Goal: Information Seeking & Learning: Check status

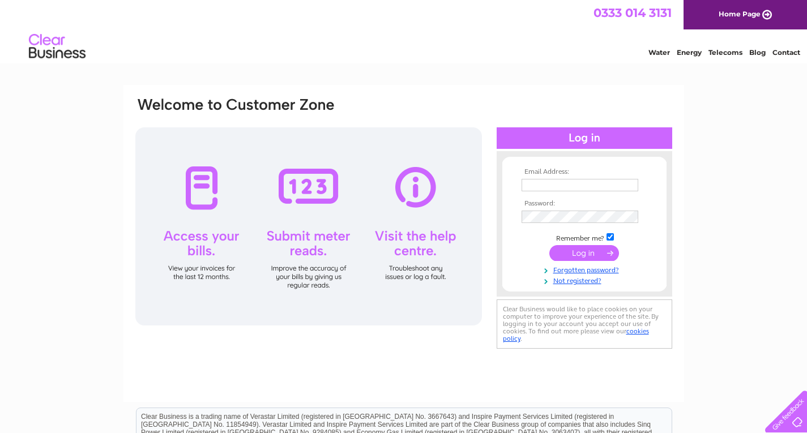
type input "sales-lindsayslinens@hotmail.co.uk"
click at [569, 257] on input "submit" at bounding box center [584, 253] width 70 height 16
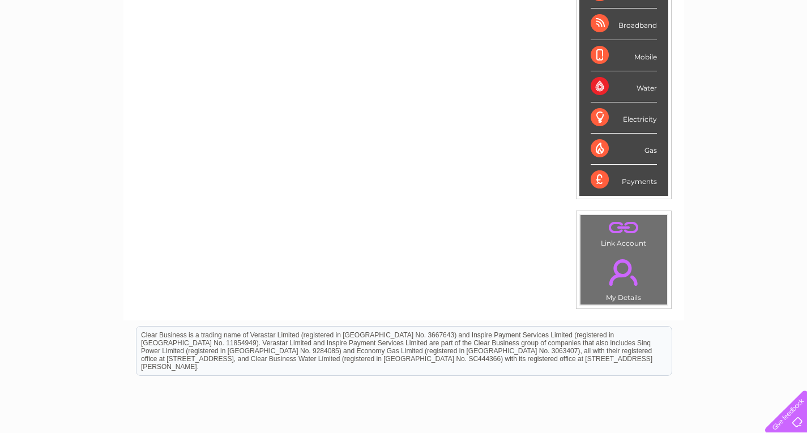
scroll to position [227, 0]
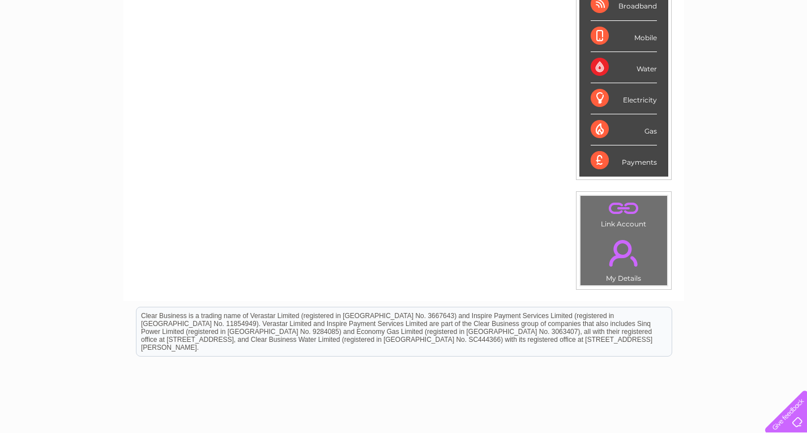
click at [637, 163] on div "Payments" at bounding box center [624, 161] width 66 height 31
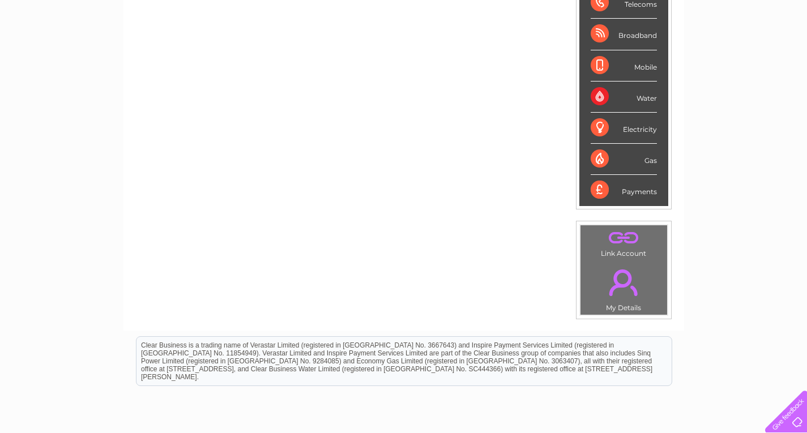
scroll to position [170, 0]
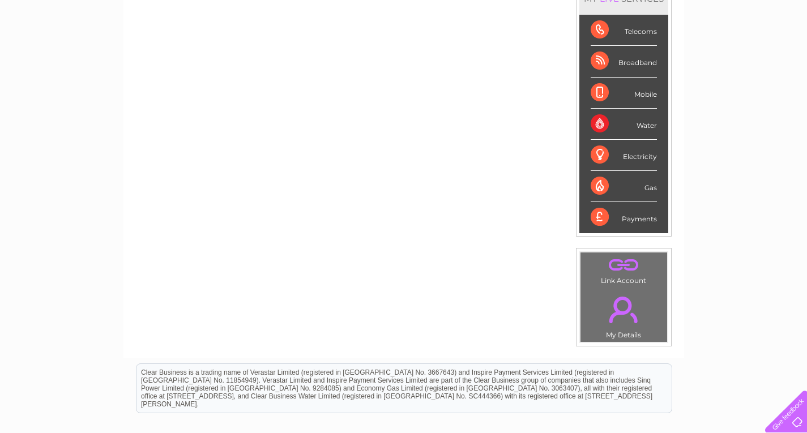
click at [594, 214] on div "Payments" at bounding box center [624, 217] width 66 height 31
click at [637, 222] on div "Payments" at bounding box center [624, 217] width 66 height 31
click at [657, 220] on li "Payments" at bounding box center [623, 217] width 89 height 31
click at [643, 220] on div "Payments" at bounding box center [624, 217] width 66 height 31
click at [630, 220] on div "Payments" at bounding box center [624, 217] width 66 height 31
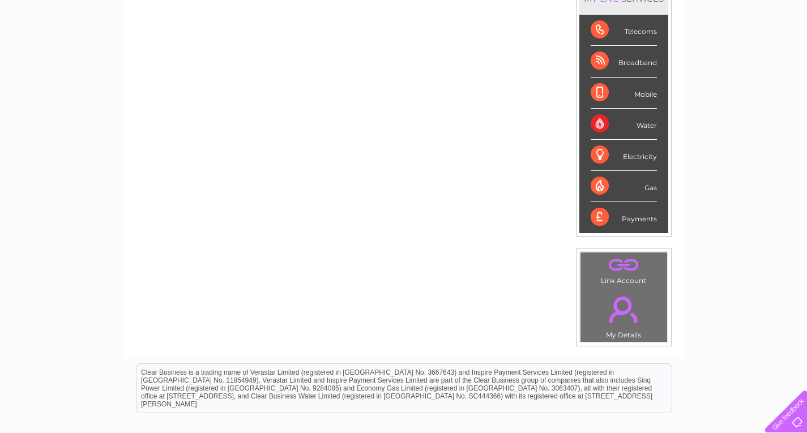
drag, startPoint x: 628, startPoint y: 220, endPoint x: 594, endPoint y: 224, distance: 34.8
click at [625, 220] on div "Payments" at bounding box center [624, 217] width 66 height 31
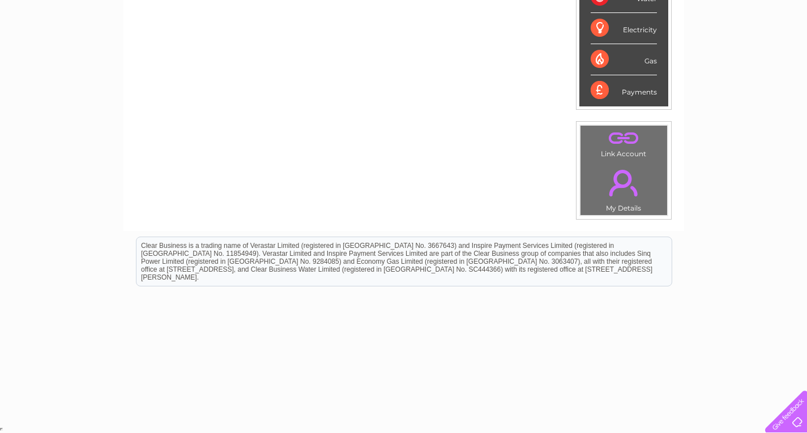
scroll to position [70, 0]
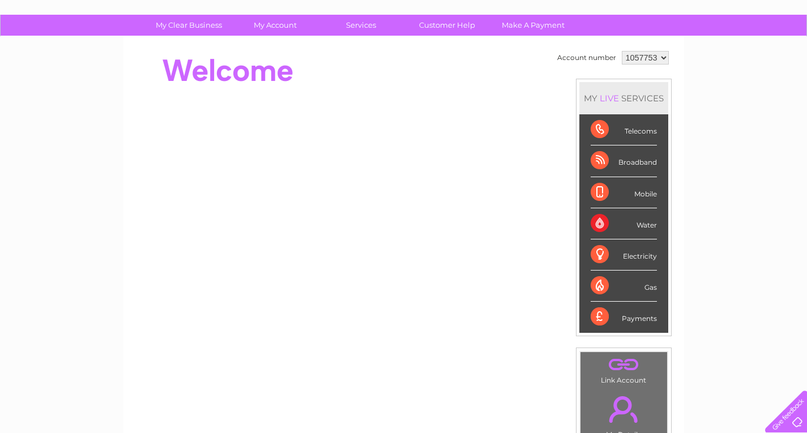
click at [633, 378] on td ". Link Account" at bounding box center [624, 370] width 88 height 36
click at [629, 419] on link "." at bounding box center [623, 410] width 81 height 40
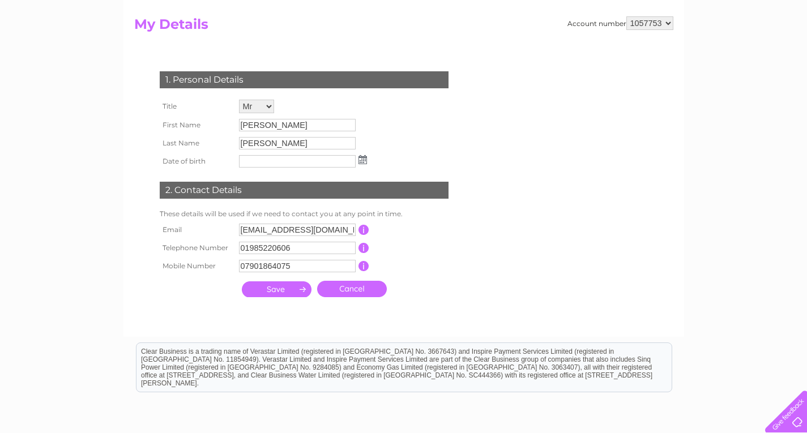
scroll to position [57, 0]
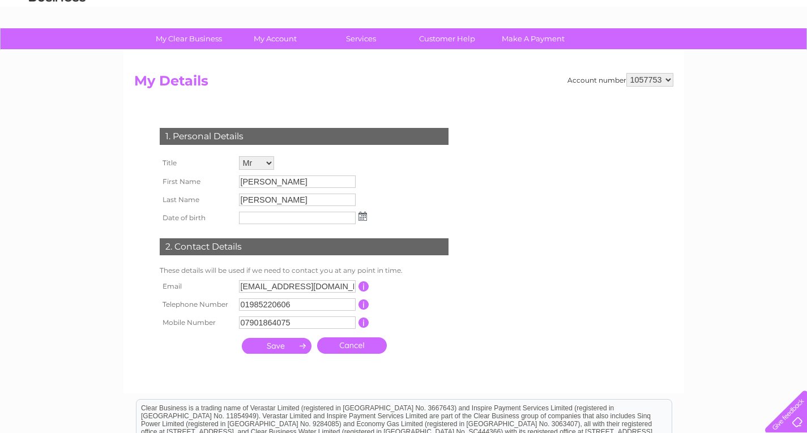
click at [271, 346] on input "submit" at bounding box center [277, 346] width 70 height 16
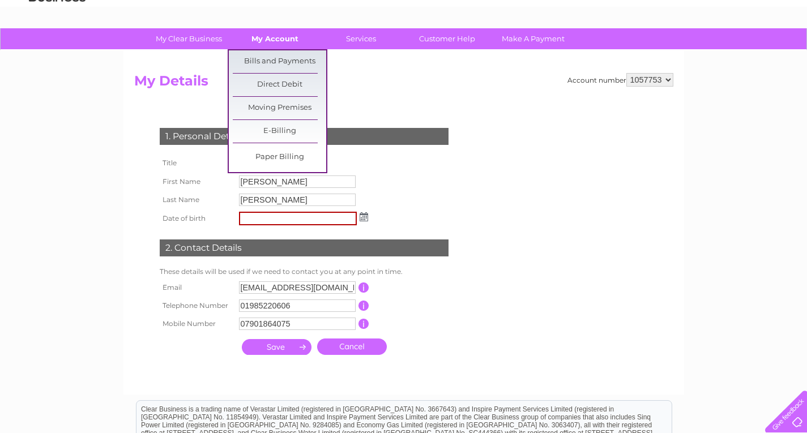
click at [270, 41] on link "My Account" at bounding box center [274, 38] width 93 height 21
click at [270, 57] on link "Bills and Payments" at bounding box center [279, 61] width 93 height 23
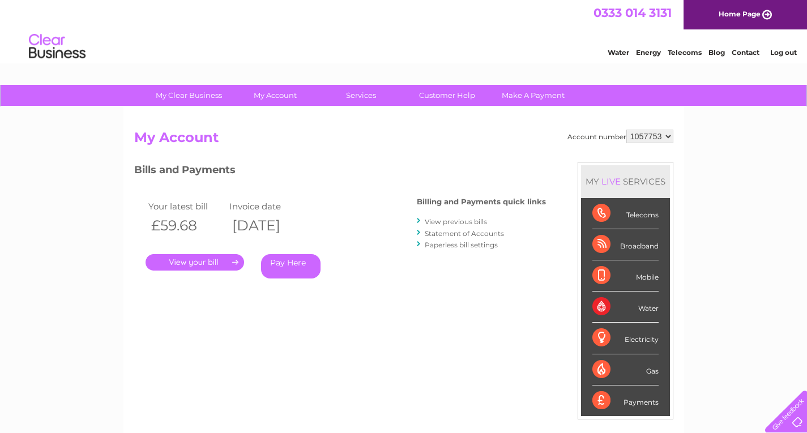
click at [449, 222] on link "View previous bills" at bounding box center [456, 222] width 62 height 8
click at [419, 220] on div at bounding box center [419, 221] width 5 height 11
click at [459, 219] on link "View previous bills" at bounding box center [456, 222] width 62 height 8
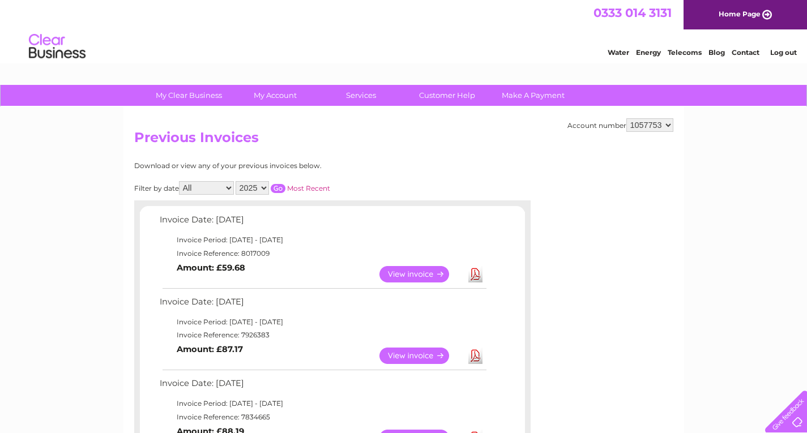
click at [429, 355] on link "View" at bounding box center [421, 356] width 83 height 16
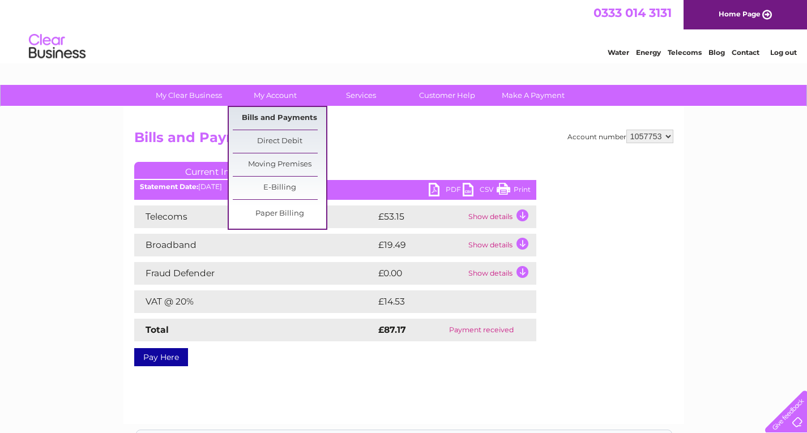
click at [286, 120] on link "Bills and Payments" at bounding box center [279, 118] width 93 height 23
click at [304, 118] on link "Bills and Payments" at bounding box center [279, 118] width 93 height 23
click at [289, 118] on link "Bills and Payments" at bounding box center [279, 118] width 93 height 23
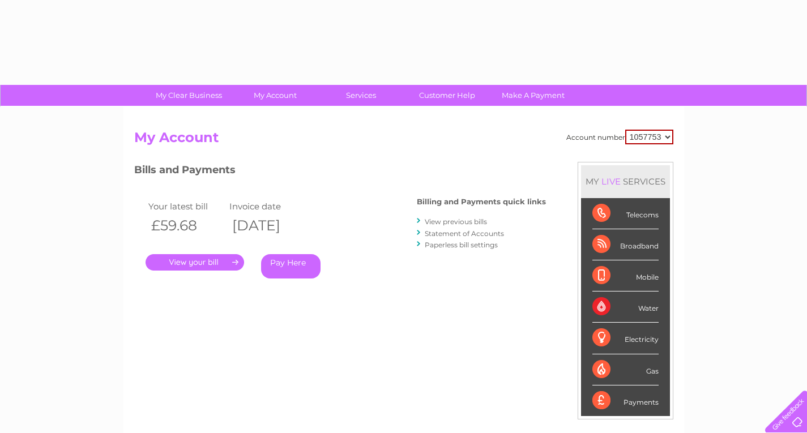
click at [455, 223] on link "View previous bills" at bounding box center [456, 222] width 62 height 8
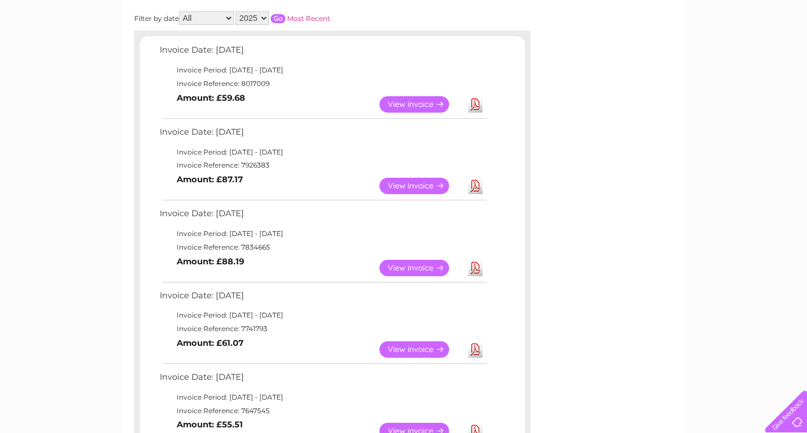
scroll to position [113, 0]
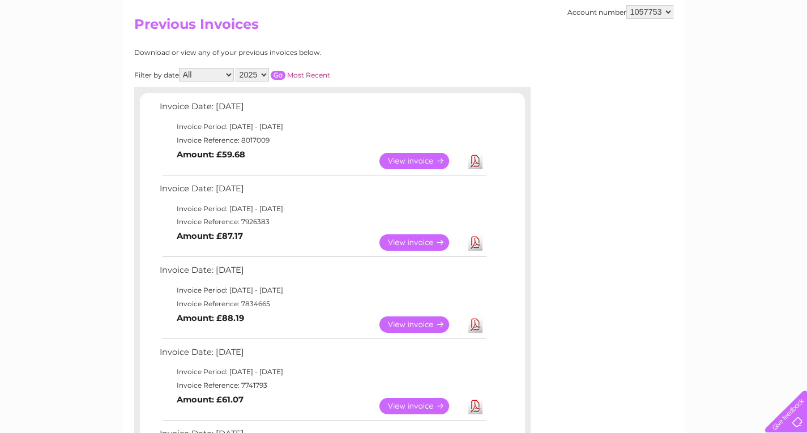
drag, startPoint x: 458, startPoint y: 125, endPoint x: 459, endPoint y: 113, distance: 12.5
click at [459, 117] on div "Invoice Date: [DATE] Invoice Period: [DATE] - [DATE] Invoice Reference: 8017009…" at bounding box center [332, 423] width 397 height 672
